Goal: Information Seeking & Learning: Learn about a topic

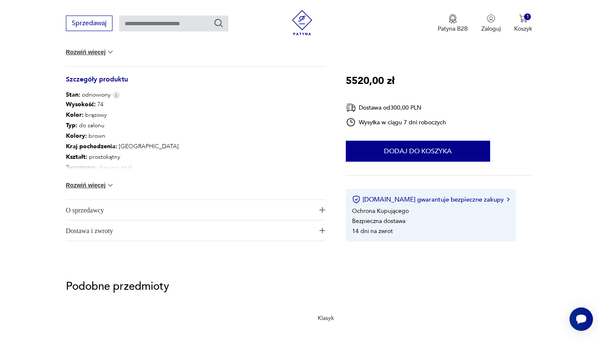
scroll to position [437, 0]
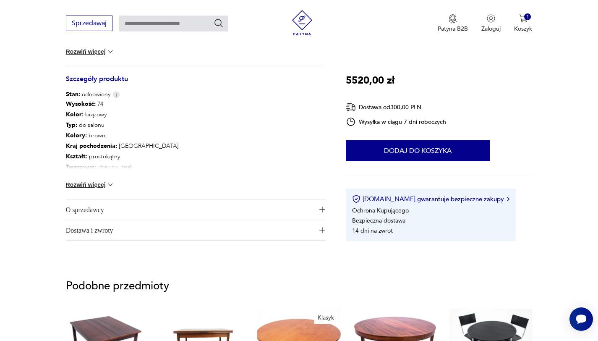
click at [117, 208] on span "O sprzedawcy" at bounding box center [190, 209] width 248 height 20
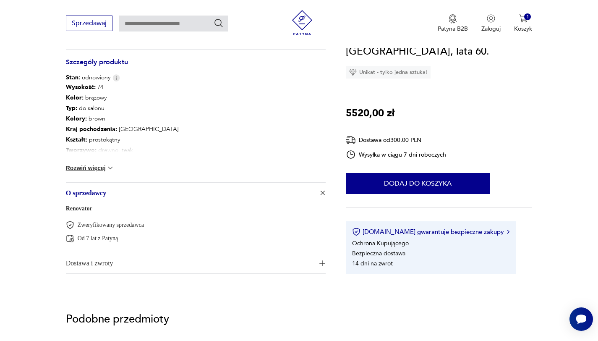
scroll to position [458, 0]
